Goal: Task Accomplishment & Management: Use online tool/utility

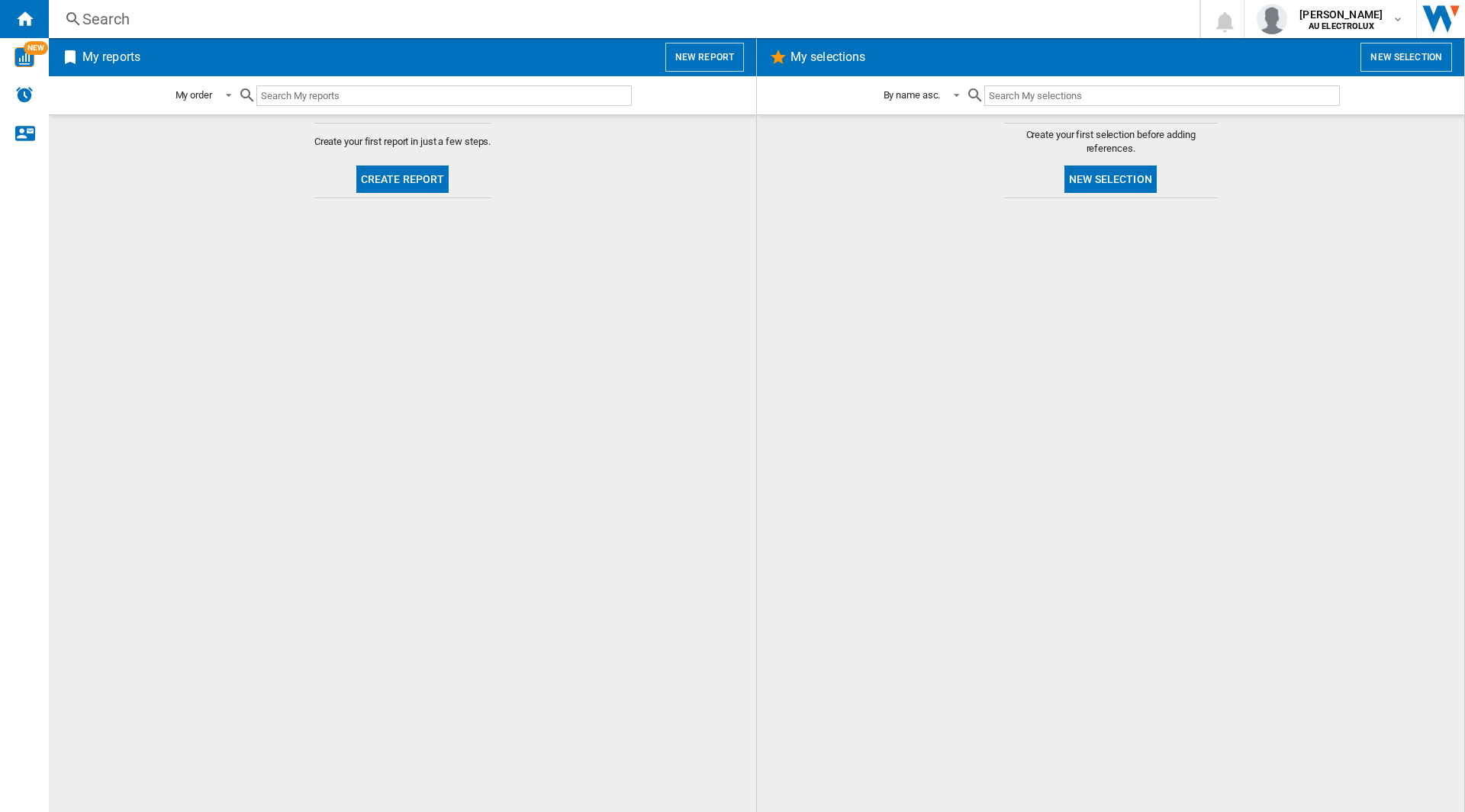
click at [337, 91] on input "text" at bounding box center [443, 95] width 375 height 21
click at [37, 67] on div "NEW" at bounding box center [24, 57] width 49 height 38
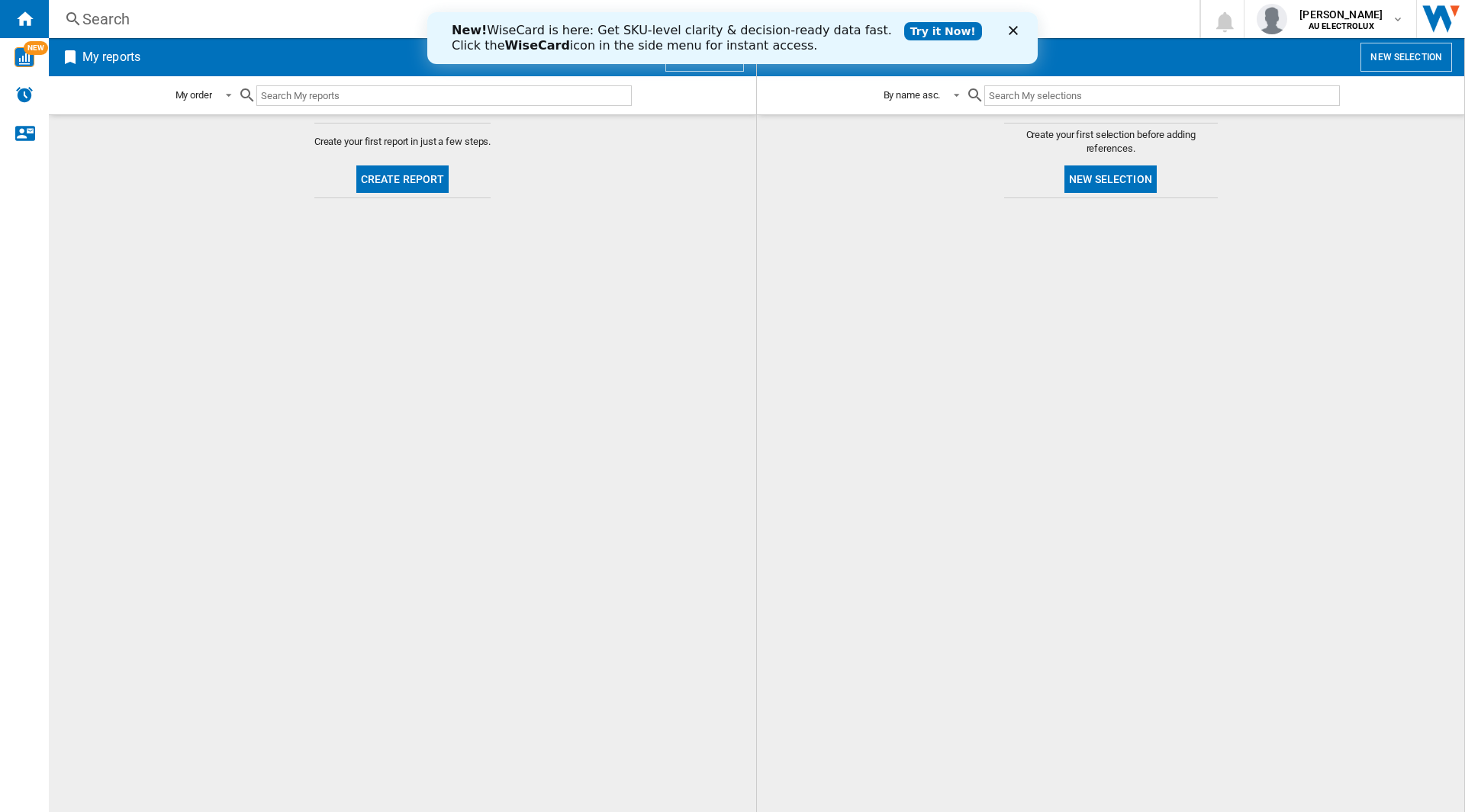
click at [468, 88] on input "text" at bounding box center [443, 95] width 375 height 21
click at [274, 21] on div "Search" at bounding box center [621, 19] width 1078 height 21
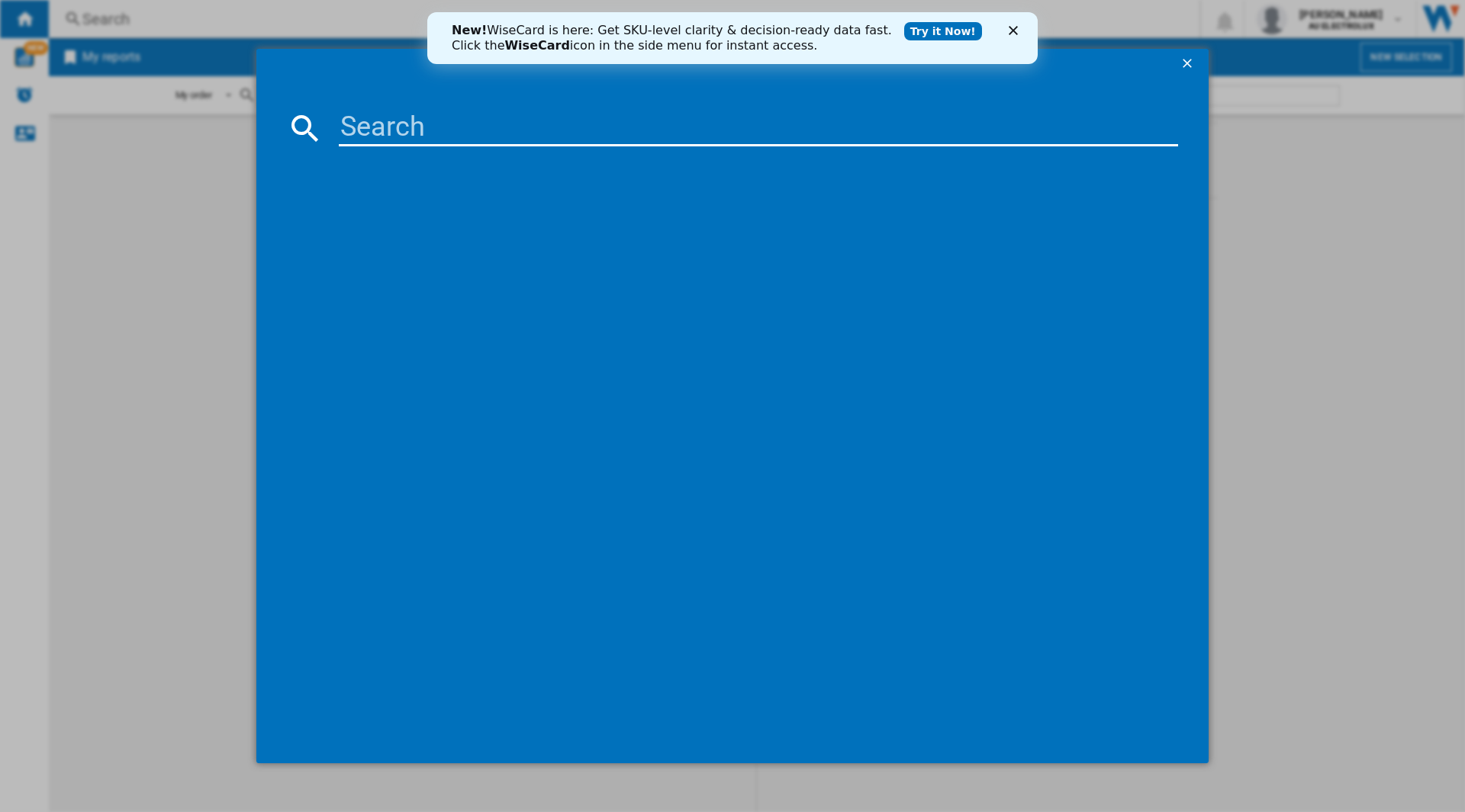
click at [1016, 31] on icon "Close" at bounding box center [1013, 31] width 9 height 9
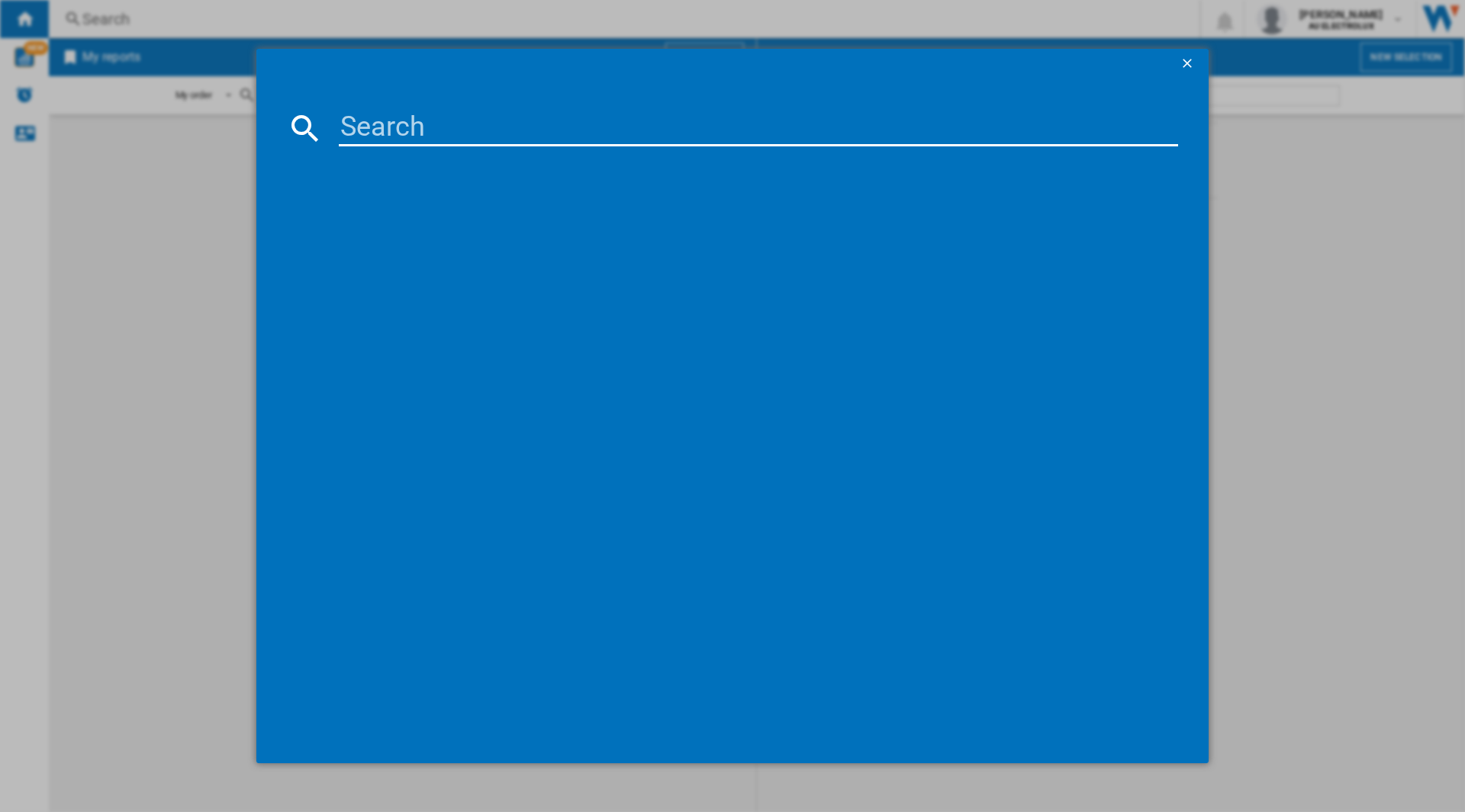
click at [510, 128] on input at bounding box center [758, 128] width 839 height 37
click at [1190, 61] on ng-md-icon "getI18NText('BUTTONS.CLOSE_DIALOG')" at bounding box center [1189, 65] width 18 height 18
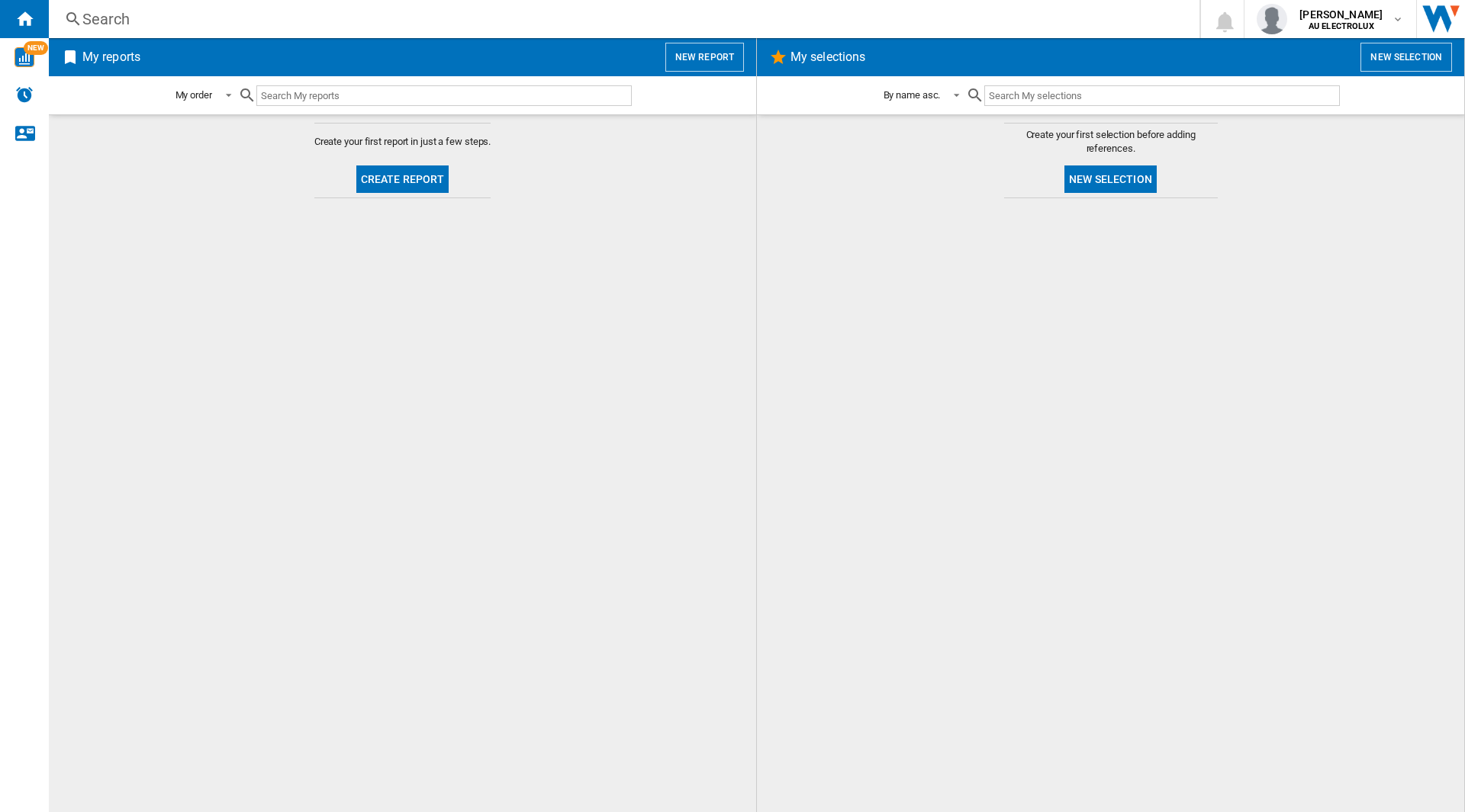
click at [410, 183] on button "Create report" at bounding box center [403, 180] width 93 height 27
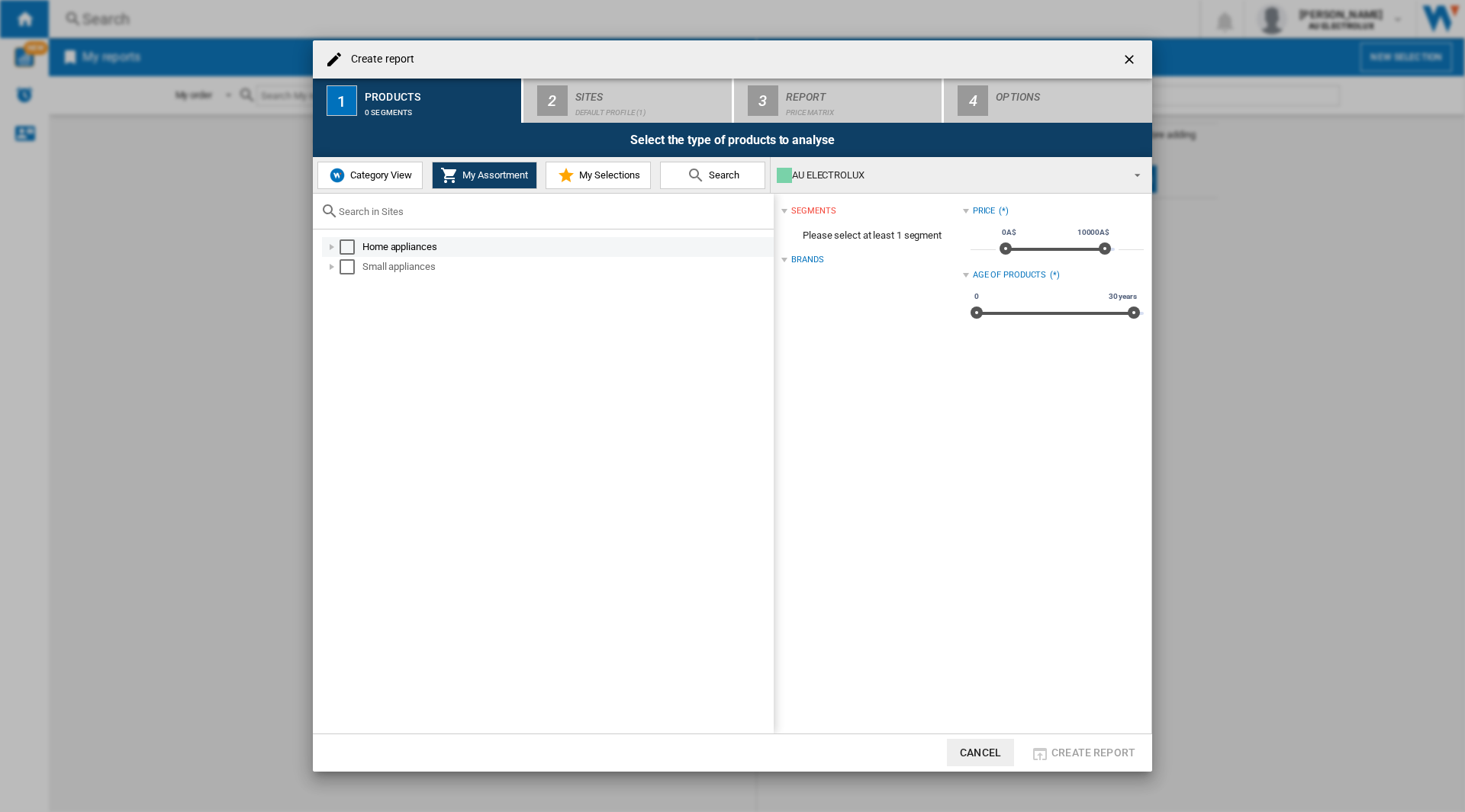
click at [330, 247] on div at bounding box center [332, 247] width 15 height 15
click at [349, 267] on div at bounding box center [348, 267] width 15 height 15
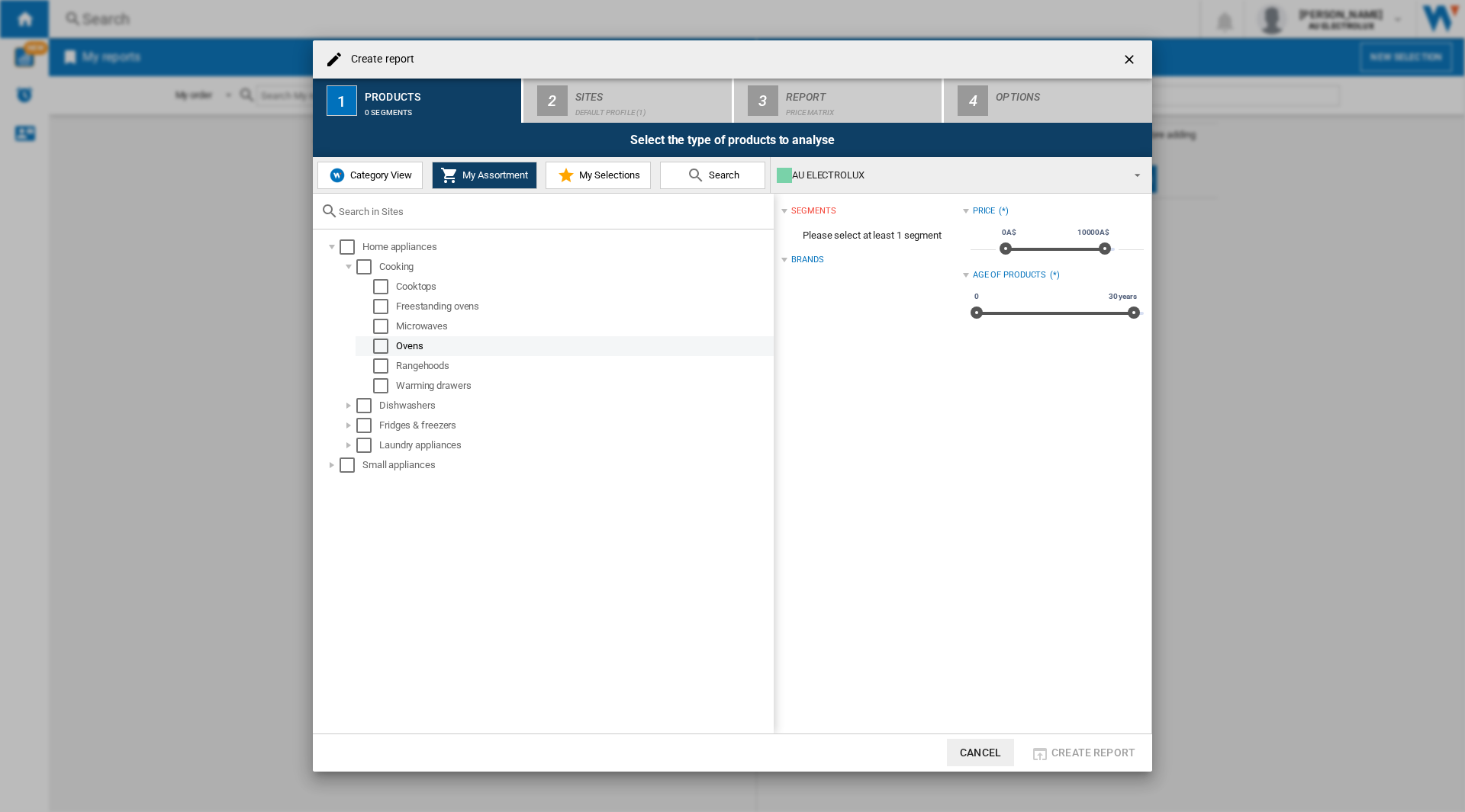
click at [381, 346] on div "Select" at bounding box center [381, 346] width 15 height 15
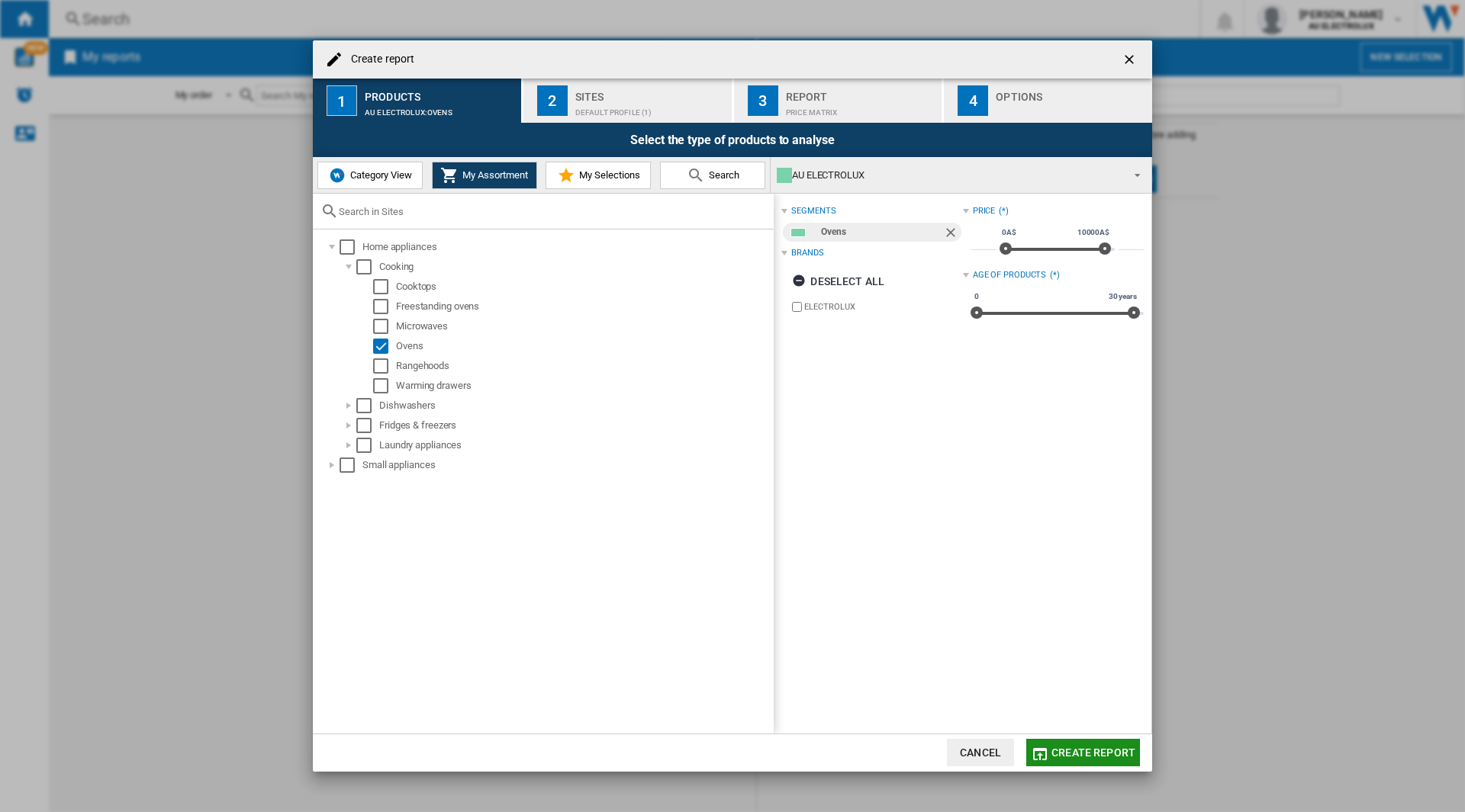
click at [1074, 759] on span "Create report" at bounding box center [1094, 753] width 84 height 12
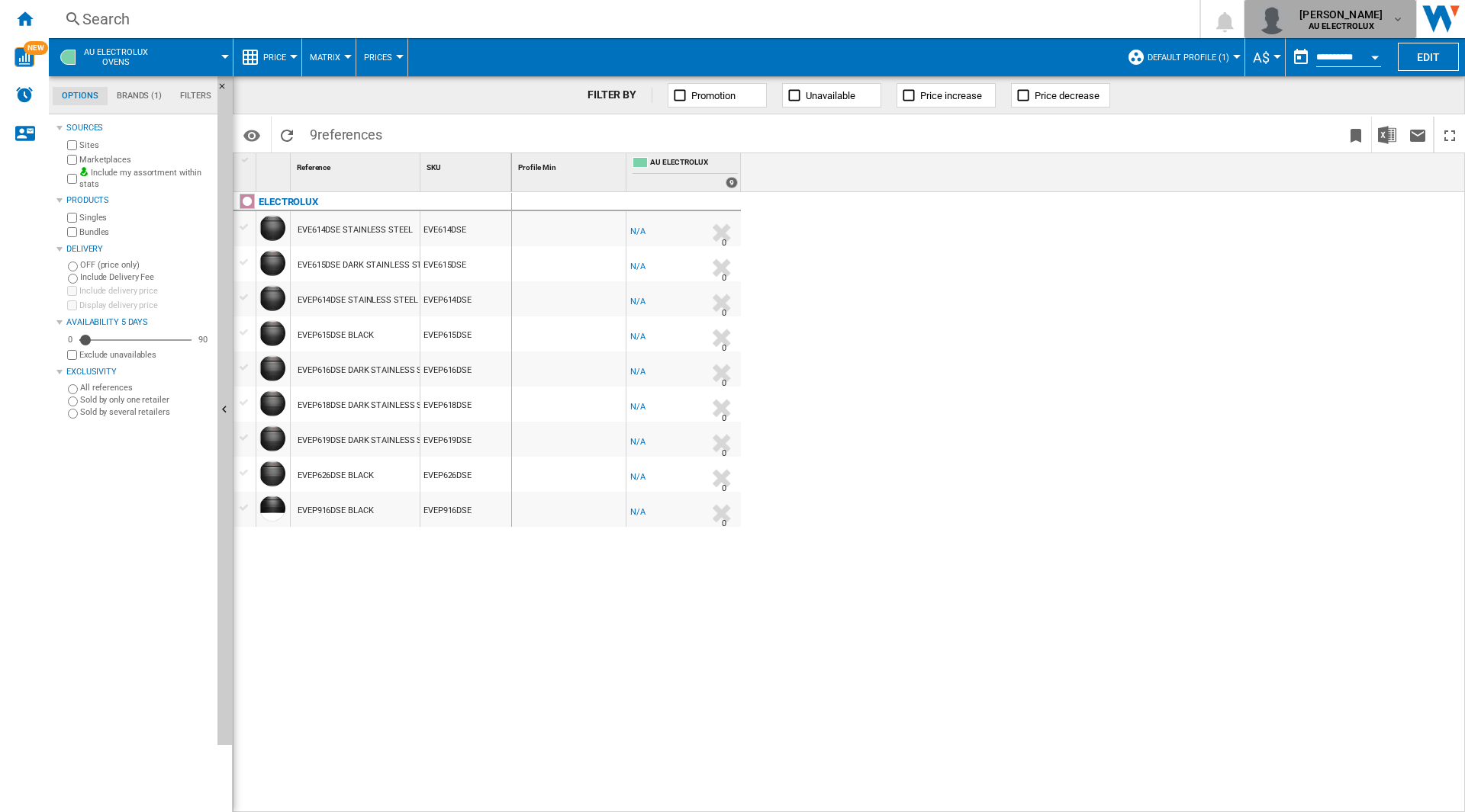
click at [1394, 21] on md-icon "button" at bounding box center [1398, 19] width 12 height 12
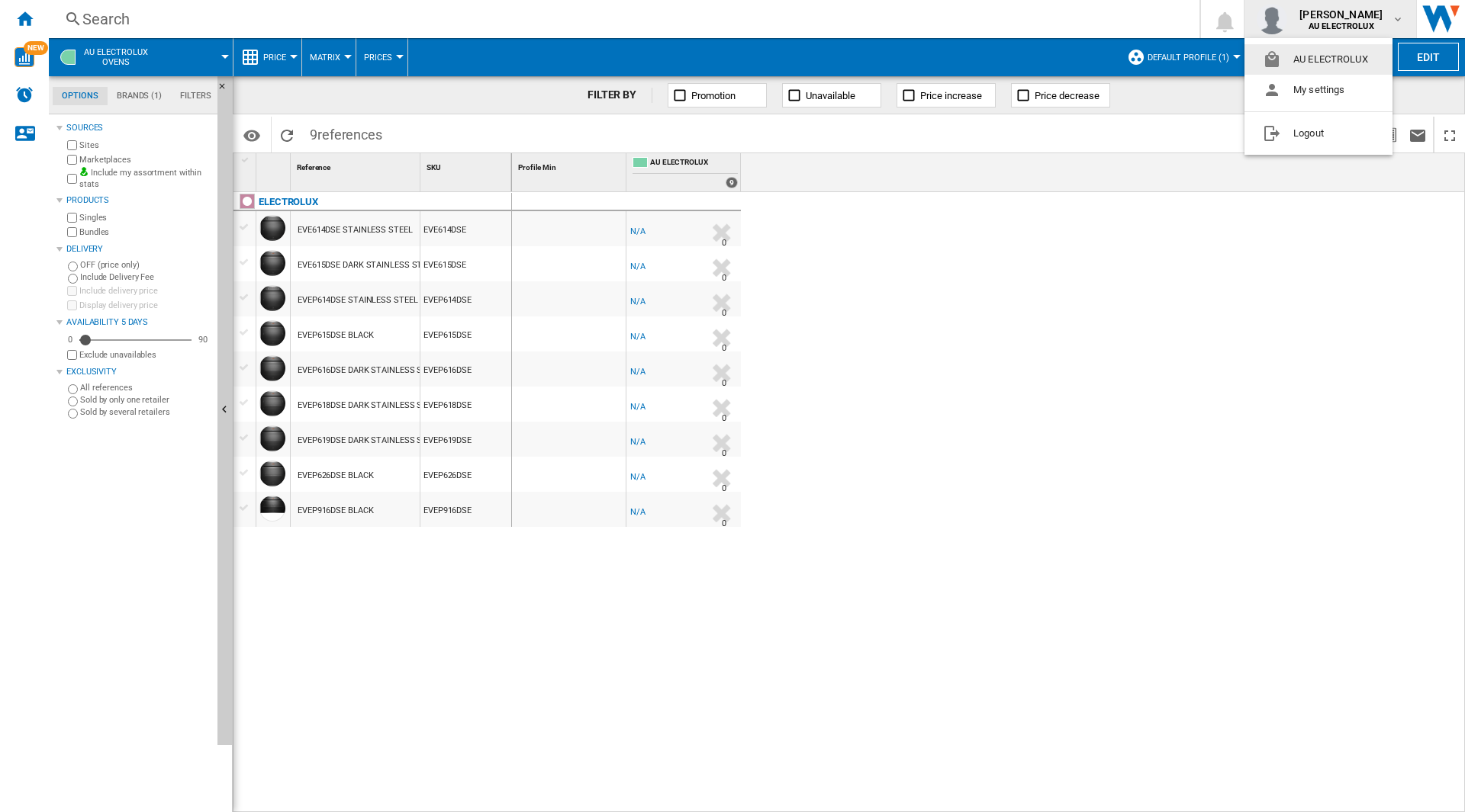
click at [1394, 21] on md-backdrop at bounding box center [732, 406] width 1465 height 812
